Goal: Find specific page/section: Find specific page/section

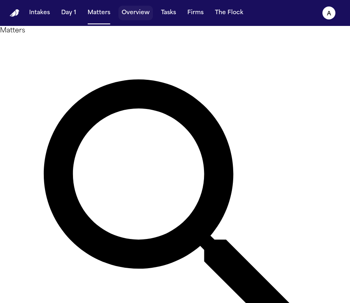
click at [139, 13] on button "Overview" at bounding box center [135, 13] width 34 height 15
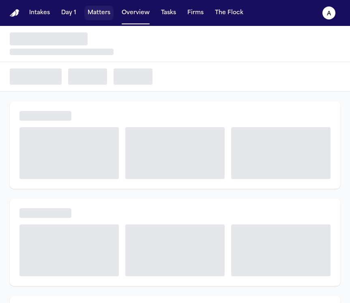
click at [101, 11] on button "Matters" at bounding box center [98, 13] width 29 height 15
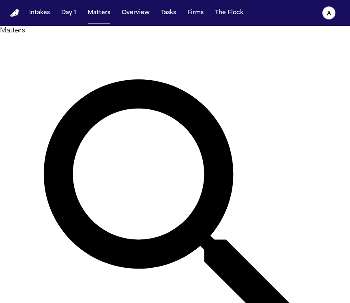
type input "******"
